Goal: Task Accomplishment & Management: Use online tool/utility

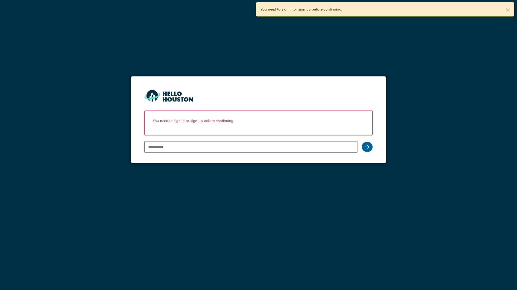
type input "**********"
click at [364, 148] on div at bounding box center [367, 147] width 11 height 10
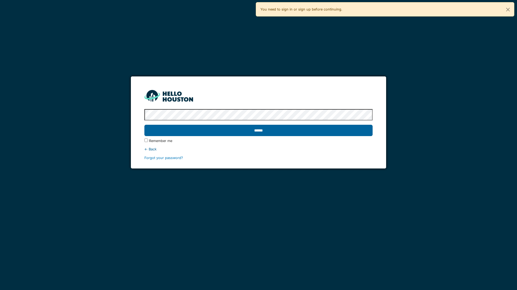
click at [288, 131] on input "******" at bounding box center [258, 130] width 228 height 11
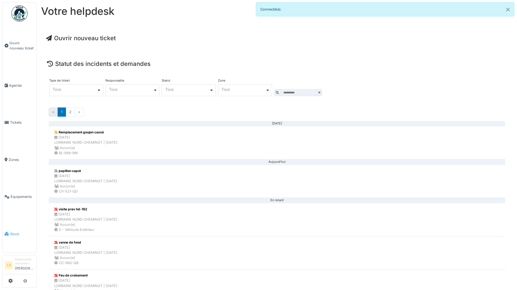
drag, startPoint x: 0, startPoint y: 0, endPoint x: 11, endPoint y: 235, distance: 235.7
click at [11, 235] on span "Stock" at bounding box center [22, 234] width 24 height 5
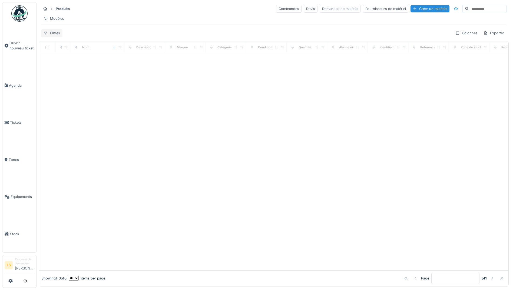
click at [48, 37] on div "Filtres" at bounding box center [51, 33] width 21 height 8
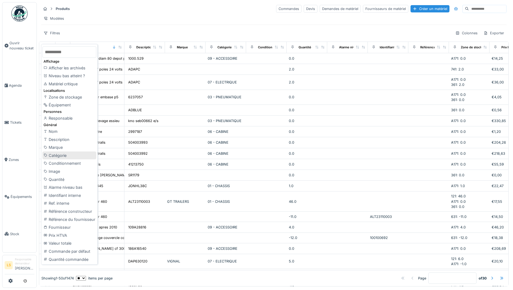
click at [55, 154] on div "Catégorie" at bounding box center [69, 156] width 54 height 8
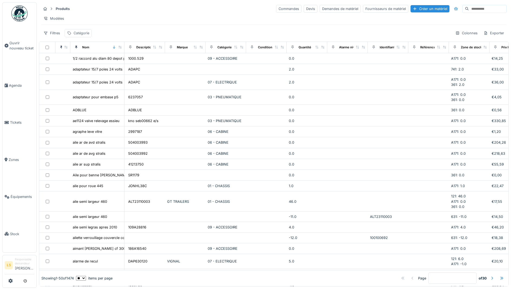
click at [77, 36] on div "Catégorie" at bounding box center [82, 33] width 16 height 5
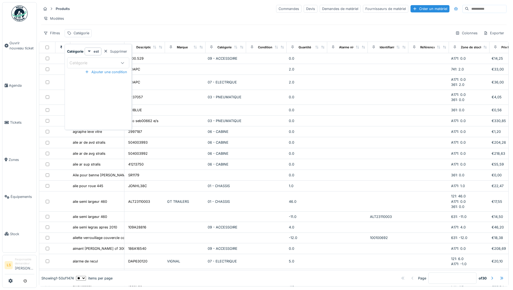
click at [99, 64] on div "Catégorie" at bounding box center [92, 63] width 47 height 6
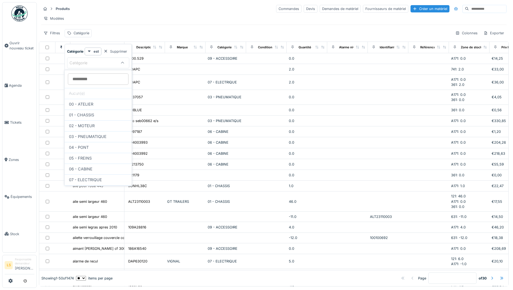
scroll to position [42, 0]
click at [90, 169] on div "EPI" at bounding box center [98, 171] width 58 height 6
type input "***"
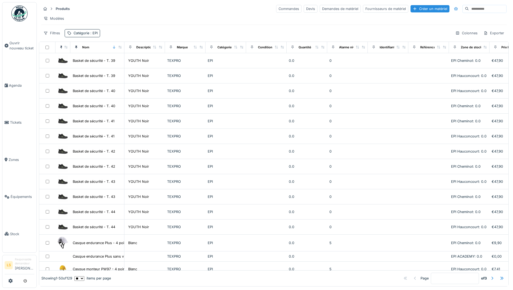
click at [114, 32] on div "Produits Commandes Devis Demandes de matériel Fournisseurs de matériel Créer un…" at bounding box center [274, 20] width 470 height 37
click at [95, 35] on span ": EPI" at bounding box center [93, 33] width 8 height 4
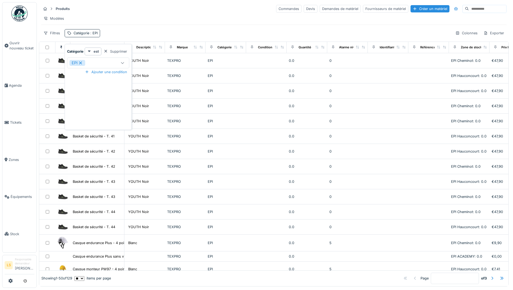
click at [78, 63] on icon at bounding box center [80, 63] width 5 height 4
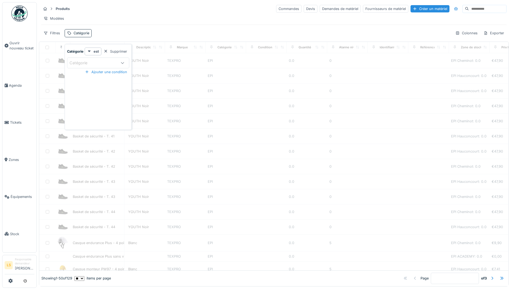
click at [78, 63] on div "Catégorie" at bounding box center [81, 63] width 25 height 6
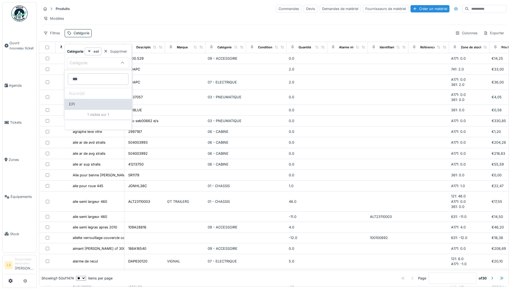
type input "***"
click at [77, 101] on div "EPI" at bounding box center [98, 104] width 67 height 11
type input "***"
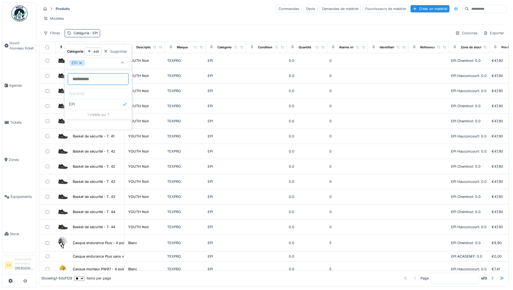
click at [89, 82] on input at bounding box center [98, 79] width 61 height 11
type input "*"
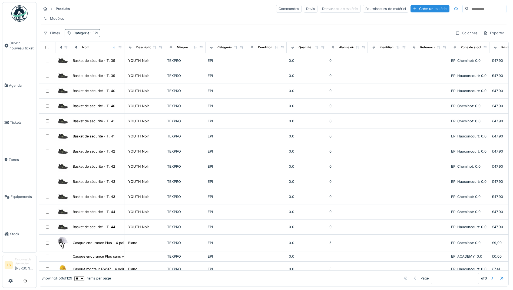
click at [112, 17] on div "Modèles" at bounding box center [273, 19] width 465 height 8
click at [49, 37] on div "Filtres" at bounding box center [51, 33] width 21 height 8
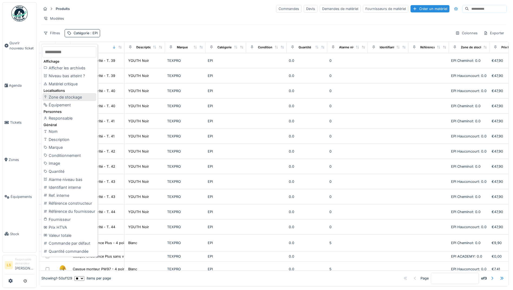
click at [53, 99] on div "Zone de stockage" at bounding box center [69, 97] width 54 height 8
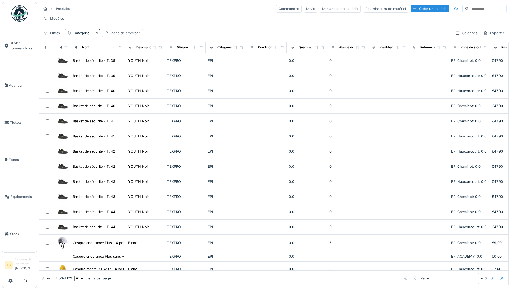
click at [127, 36] on div "Zone de stockage" at bounding box center [125, 33] width 29 height 5
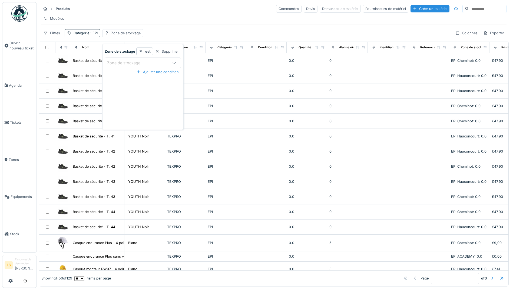
click at [155, 62] on div "Zone de stockage" at bounding box center [137, 63] width 60 height 6
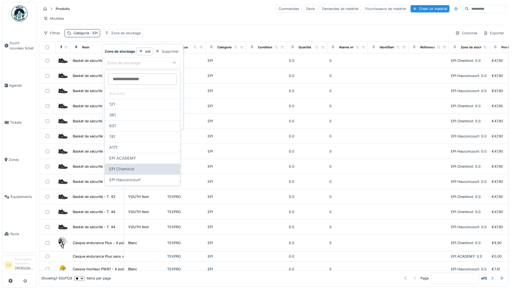
click at [122, 170] on span "EPI Cheminot" at bounding box center [121, 169] width 25 height 6
type input "*****"
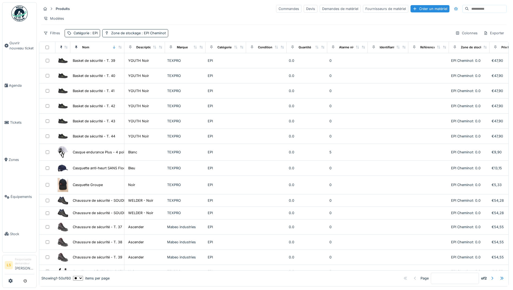
click at [198, 27] on div "Produits Commandes Devis Demandes de matériel Fournisseurs de matériel Créer un…" at bounding box center [274, 20] width 470 height 37
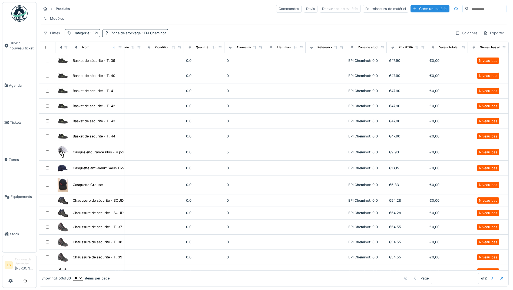
scroll to position [0, 0]
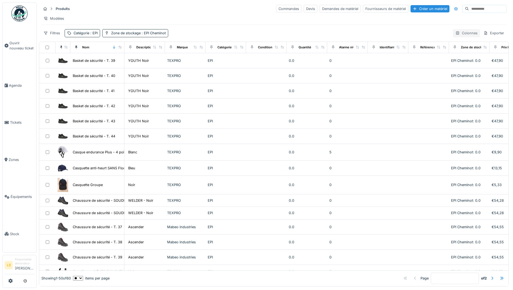
click at [453, 36] on div "Colonnes" at bounding box center [466, 33] width 27 height 8
click at [406, 32] on div "Produits Commandes Devis Demandes de matériel Fournisseurs de matériel Créer un…" at bounding box center [274, 20] width 470 height 37
click at [457, 36] on div "Colonnes" at bounding box center [466, 33] width 27 height 8
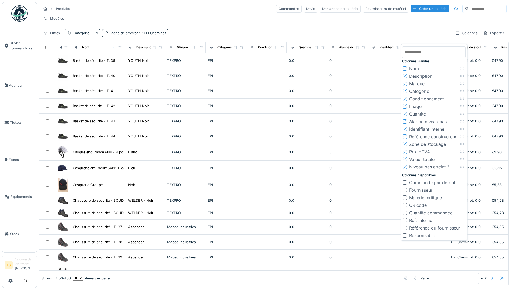
click at [404, 161] on div at bounding box center [404, 159] width 3 height 5
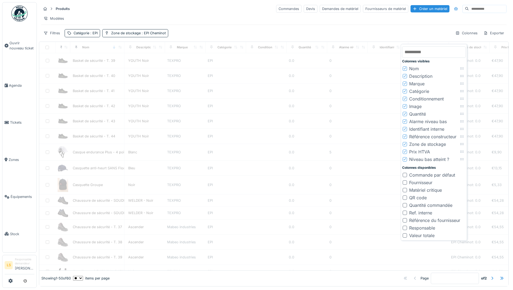
click at [404, 152] on icon at bounding box center [404, 151] width 3 height 3
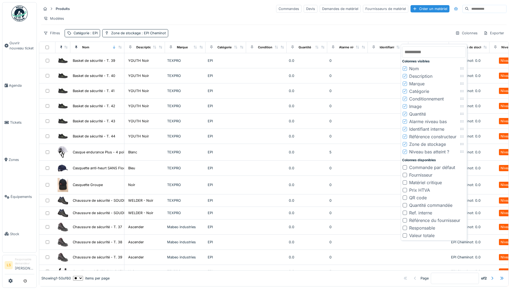
click at [406, 189] on div at bounding box center [405, 190] width 4 height 4
drag, startPoint x: 462, startPoint y: 145, endPoint x: 454, endPoint y: 73, distance: 73.2
click at [454, 73] on icon at bounding box center [453, 72] width 4 height 4
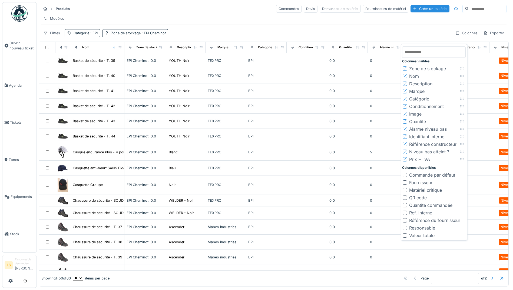
click at [406, 98] on icon at bounding box center [404, 98] width 3 height 3
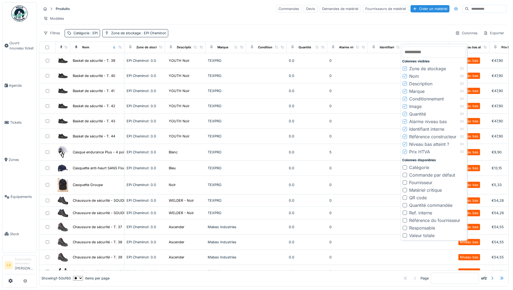
click at [405, 100] on div at bounding box center [404, 98] width 3 height 5
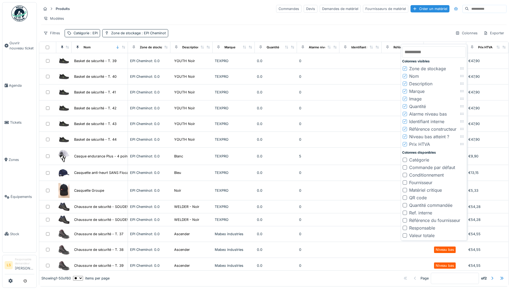
click at [406, 112] on div at bounding box center [404, 113] width 3 height 5
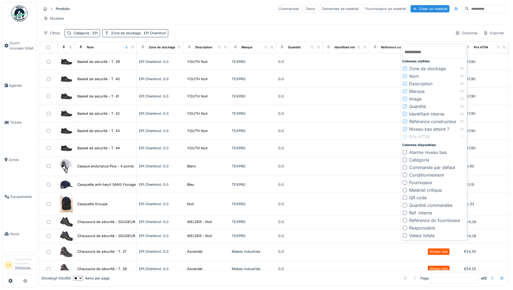
click at [459, 135] on div at bounding box center [462, 137] width 6 height 4
drag, startPoint x: 463, startPoint y: 138, endPoint x: 460, endPoint y: 115, distance: 23.4
click at [460, 115] on div "Colonnes visibles Zone de stockage Nom Description Marque Image Quantité Identi…" at bounding box center [434, 142] width 64 height 194
drag, startPoint x: 463, startPoint y: 138, endPoint x: 457, endPoint y: 114, distance: 24.6
click at [457, 114] on icon at bounding box center [455, 113] width 4 height 4
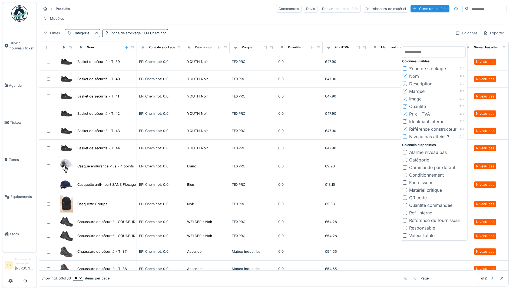
click at [403, 120] on icon at bounding box center [404, 121] width 3 height 3
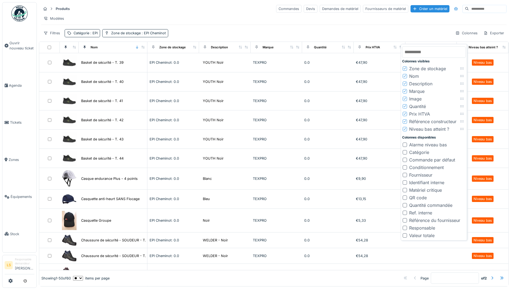
click at [403, 120] on icon at bounding box center [404, 121] width 3 height 3
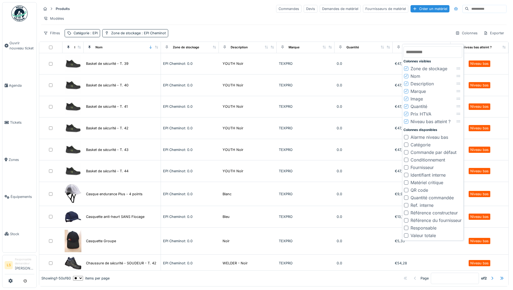
click at [407, 235] on div at bounding box center [406, 236] width 4 height 4
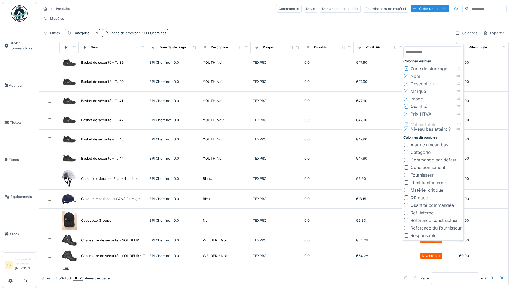
drag, startPoint x: 461, startPoint y: 129, endPoint x: 462, endPoint y: 124, distance: 5.2
click at [461, 124] on icon at bounding box center [459, 125] width 4 height 4
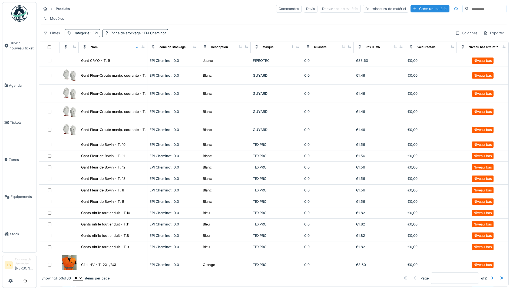
scroll to position [332, 0]
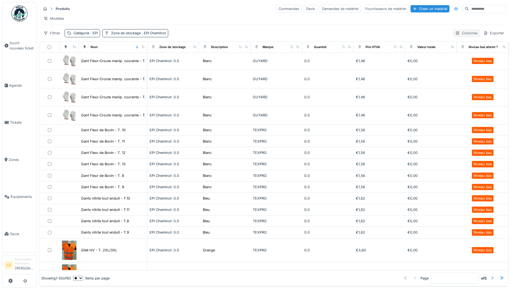
click at [458, 37] on div "Colonnes" at bounding box center [466, 33] width 27 height 8
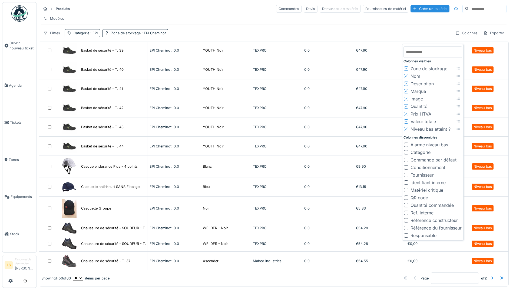
scroll to position [0, 0]
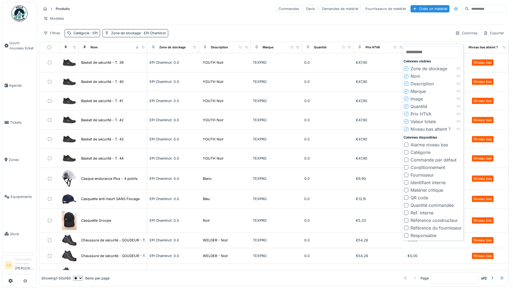
click at [385, 27] on div "Produits Commandes Devis Demandes de matériel Fournisseurs de matériel Créer un…" at bounding box center [274, 20] width 470 height 37
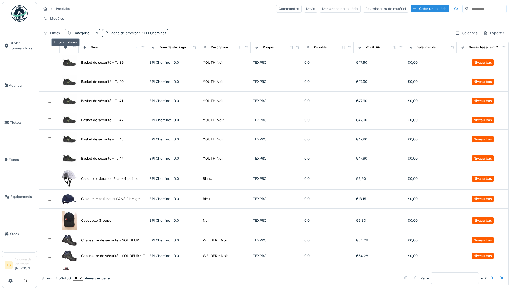
click at [66, 49] on icon at bounding box center [66, 47] width 4 height 3
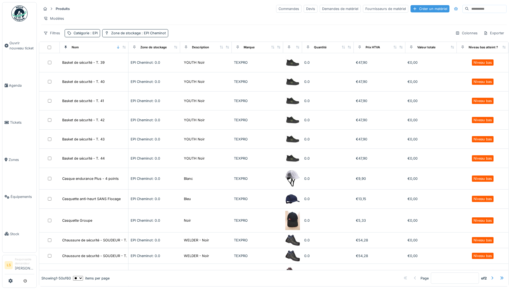
click at [410, 10] on div "Créer un matériel" at bounding box center [429, 8] width 39 height 7
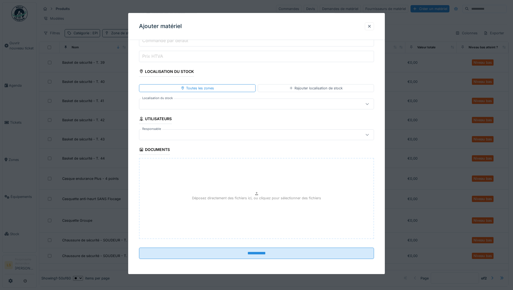
scroll to position [3, 0]
click at [371, 27] on div at bounding box center [369, 26] width 4 height 5
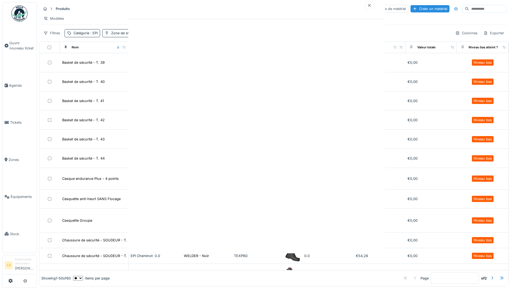
scroll to position [0, 0]
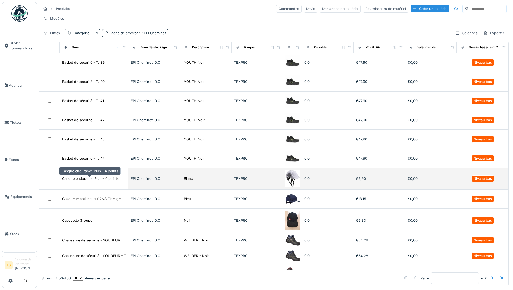
click at [109, 176] on div "Casque endurance Plus - 4 points" at bounding box center [90, 178] width 57 height 5
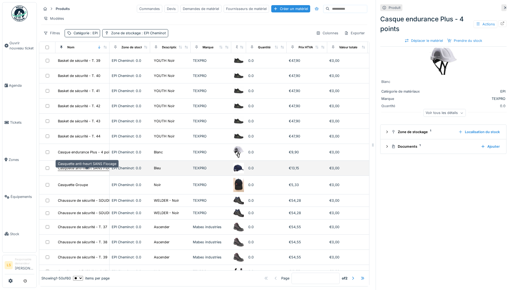
click at [88, 171] on div "Casquette anti-heurt SANS Flocage" at bounding box center [87, 168] width 58 height 5
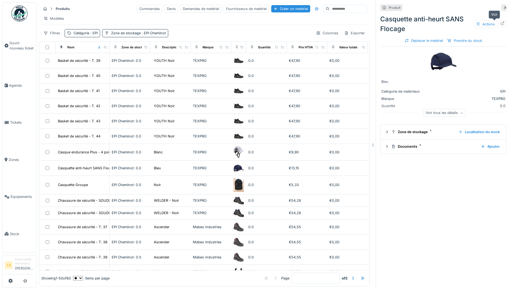
click at [501, 22] on icon at bounding box center [503, 24] width 4 height 4
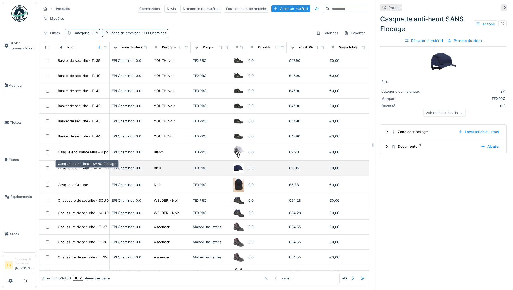
click at [81, 169] on div "Casquette anti-heurt SANS Flocage" at bounding box center [87, 168] width 58 height 5
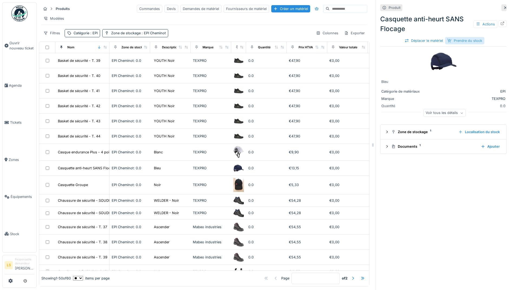
click at [454, 41] on div "Prendre du stock" at bounding box center [464, 40] width 39 height 7
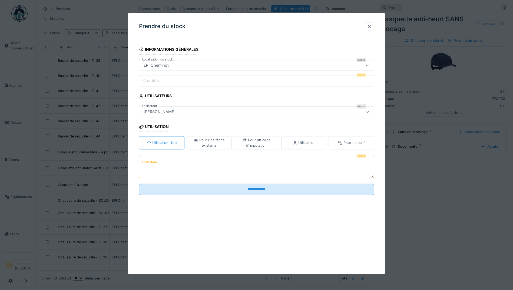
click at [145, 79] on label "Quantité" at bounding box center [150, 81] width 19 height 6
click at [145, 79] on input "Quantité" at bounding box center [256, 80] width 235 height 11
type input "*"
click at [304, 139] on div "Utilisateur" at bounding box center [303, 143] width 45 height 13
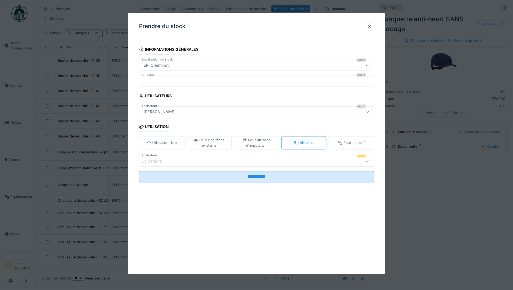
click at [365, 162] on div at bounding box center [367, 161] width 13 height 10
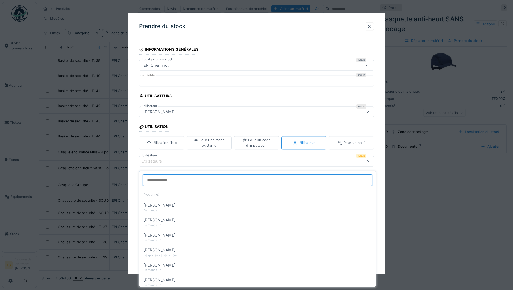
click at [264, 180] on input "Utilisateur" at bounding box center [257, 180] width 230 height 11
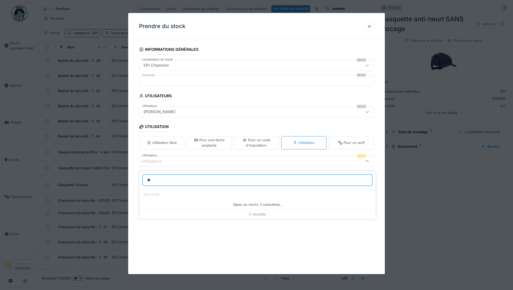
type input "*"
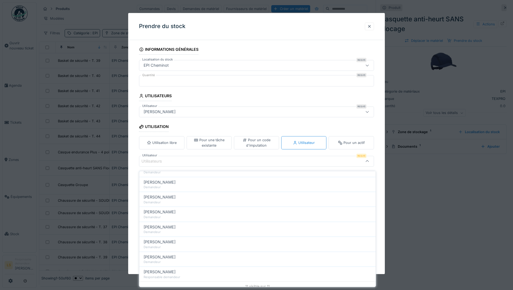
scroll to position [88, 0]
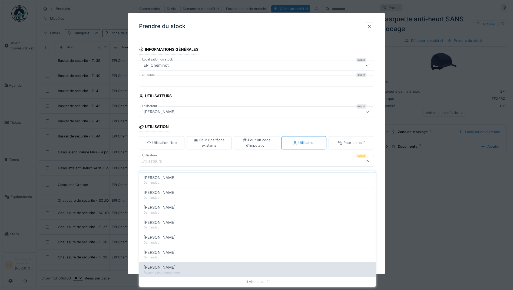
click at [185, 271] on div "Responsable demandeur" at bounding box center [258, 273] width 228 height 5
type input "*****"
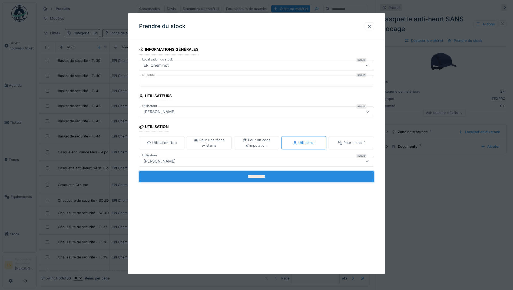
click at [258, 175] on input "**********" at bounding box center [256, 176] width 235 height 11
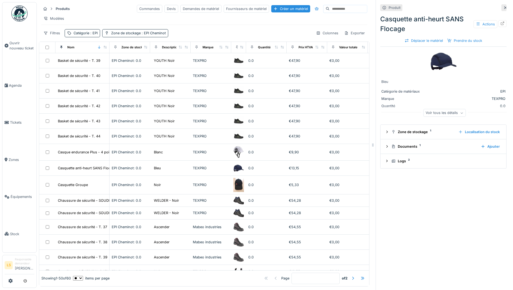
click at [503, 6] on icon at bounding box center [505, 8] width 4 height 4
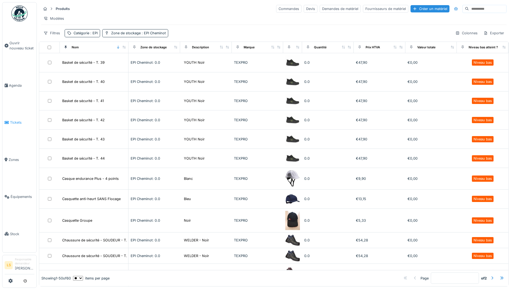
click at [9, 122] on icon at bounding box center [7, 123] width 4 height 4
click at [13, 122] on span "Tickets" at bounding box center [22, 122] width 24 height 5
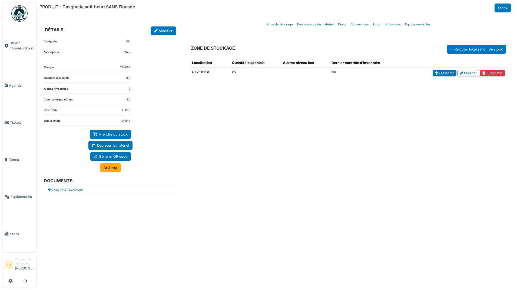
click at [442, 74] on link "Réassortir" at bounding box center [445, 73] width 24 height 6
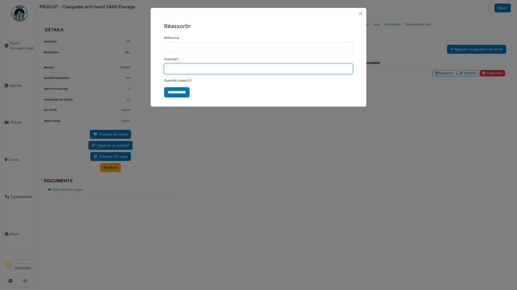
click at [202, 71] on input "*" at bounding box center [258, 69] width 189 height 10
type input "*"
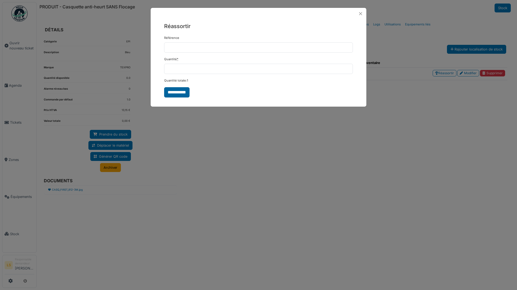
click at [177, 91] on input "**********" at bounding box center [176, 92] width 25 height 10
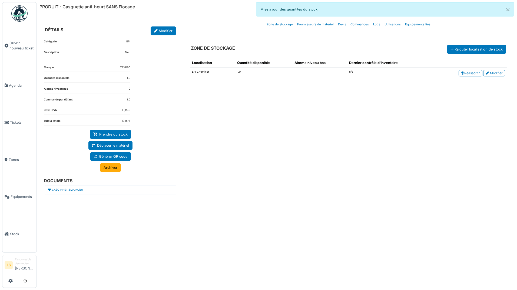
click at [231, 17] on div "Détails Zone de stockage Fournisseurs de matériel Devis Commandes Logs Utilisat…" at bounding box center [348, 24] width 331 height 15
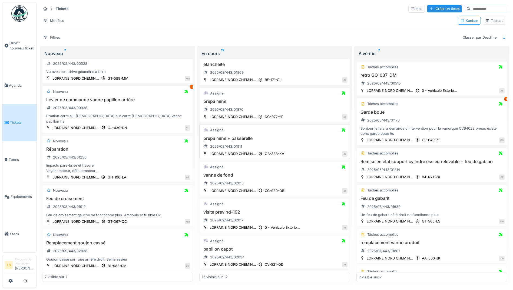
scroll to position [3, 0]
click at [38, 265] on div "Tickets Tâches Créer un ticket Modèles Kanban Tableau Filtres Classer par Deadl…" at bounding box center [275, 144] width 476 height 289
